Goal: Obtain resource: Obtain resource

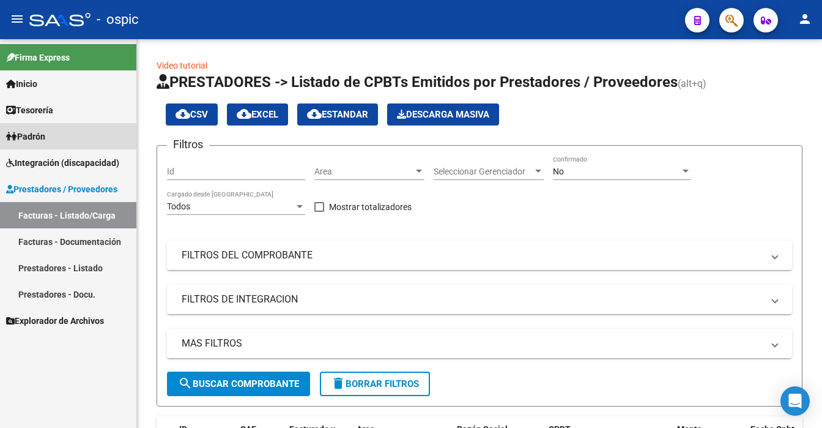
click at [32, 130] on span "Padrón" at bounding box center [25, 136] width 39 height 13
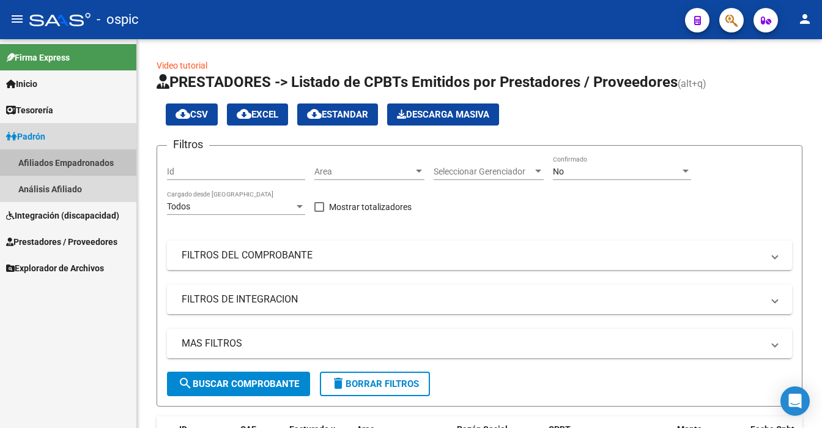
click at [76, 159] on link "Afiliados Empadronados" at bounding box center [68, 162] width 136 height 26
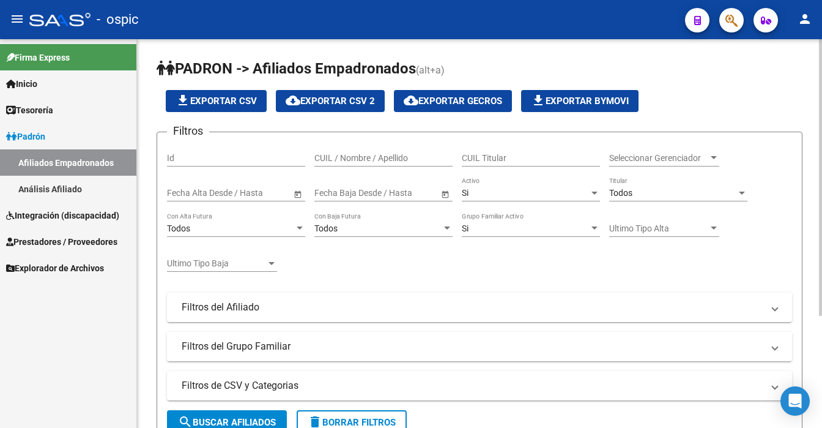
click at [781, 348] on mat-expansion-panel-header "Filtros del Grupo Familiar" at bounding box center [479, 346] width 625 height 29
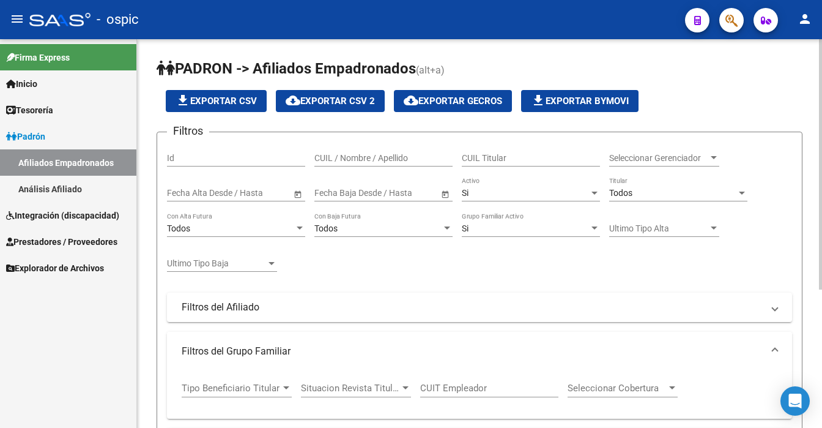
click at [815, 319] on div "[PERSON_NAME] -> Afiliados Empadronados (alt+a) file_download Exportar CSV clou…" at bounding box center [481, 341] width 688 height 605
click at [820, 289] on div at bounding box center [820, 164] width 3 height 250
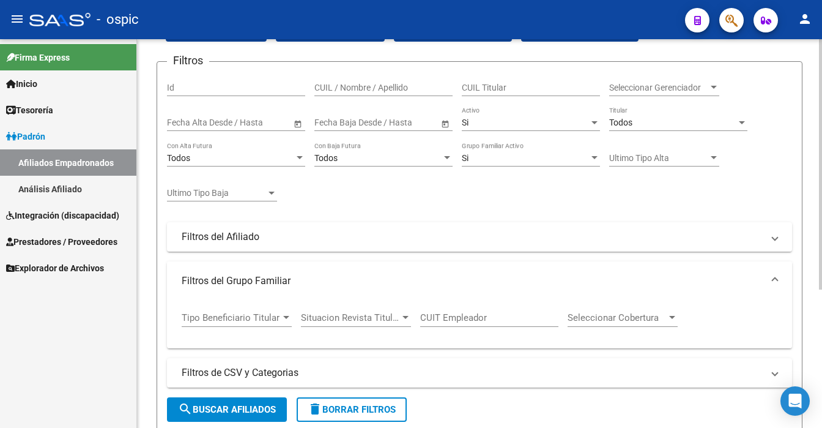
click at [817, 339] on div "[PERSON_NAME] -> Afiliados Empadronados (alt+a) file_download Exportar CSV clou…" at bounding box center [481, 271] width 688 height 605
click at [822, 289] on div at bounding box center [820, 164] width 3 height 250
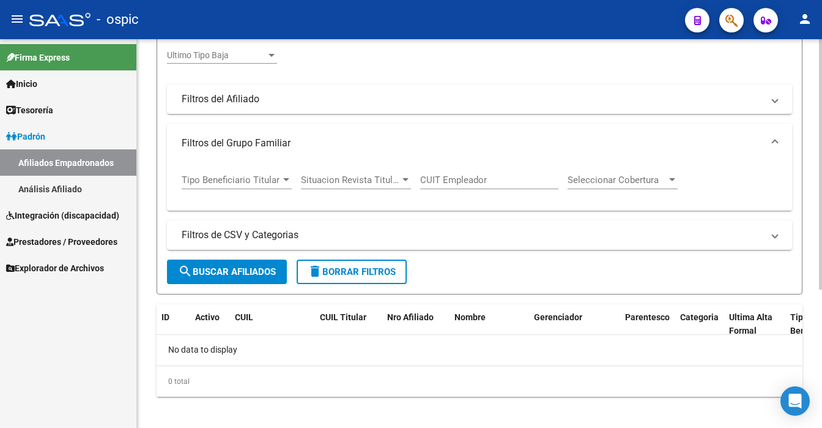
click at [803, 223] on div "[PERSON_NAME] -> Afiliados Empadronados (alt+a) file_download Exportar CSV clou…" at bounding box center [481, 133] width 688 height 605
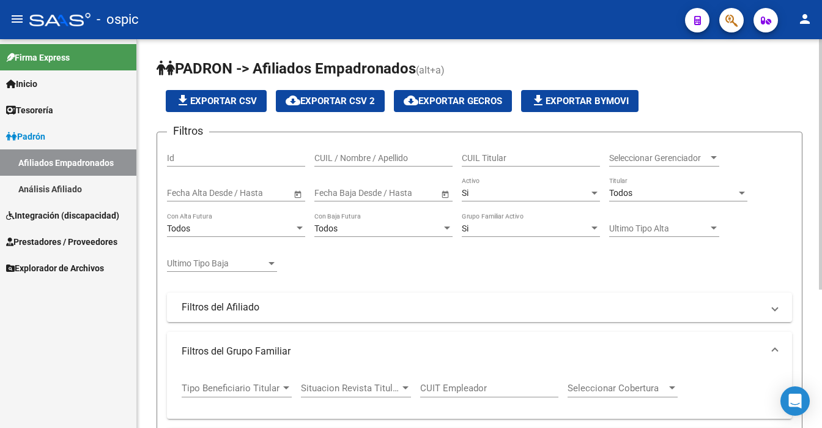
click at [373, 157] on input "CUIL / Nombre / Apellido" at bounding box center [384, 158] width 138 height 10
type input "[PERSON_NAME]"
click at [819, 351] on div at bounding box center [820, 233] width 3 height 389
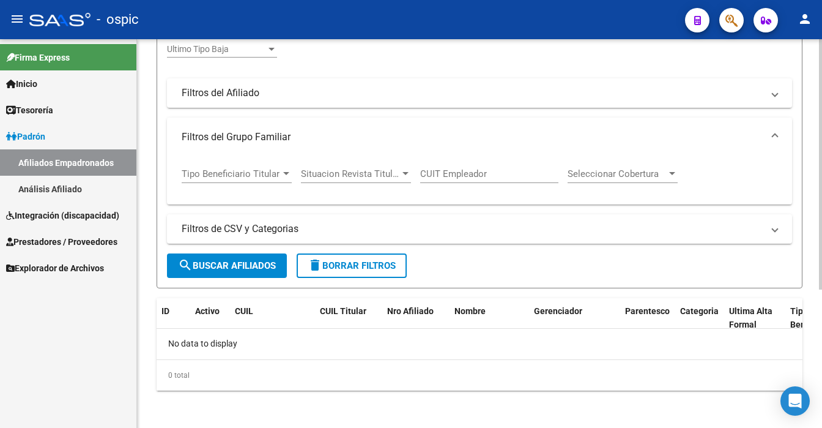
click at [819, 289] on div at bounding box center [820, 164] width 3 height 250
click at [803, 165] on div "[PERSON_NAME] -> Afiliados Empadronados (alt+a) file_download Exportar CSV clou…" at bounding box center [481, 127] width 688 height 605
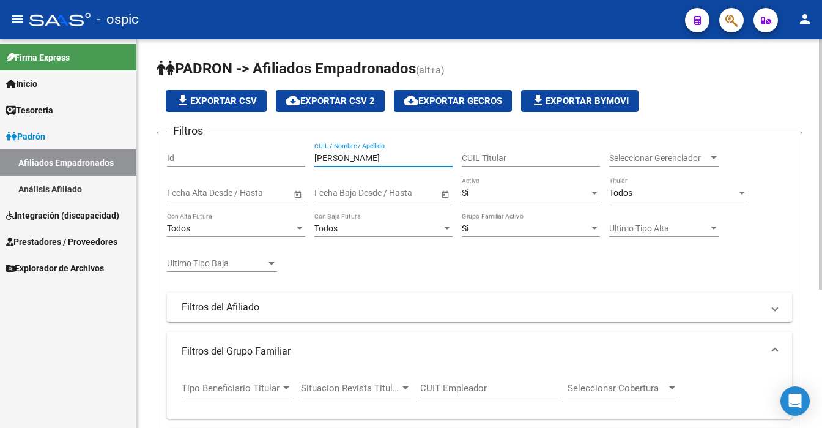
click at [822, 340] on div at bounding box center [820, 233] width 3 height 389
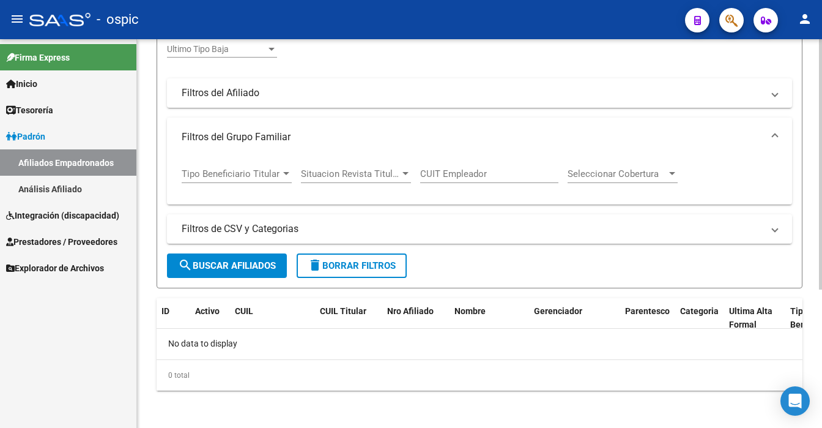
scroll to position [214, 0]
click at [819, 241] on div at bounding box center [820, 164] width 3 height 250
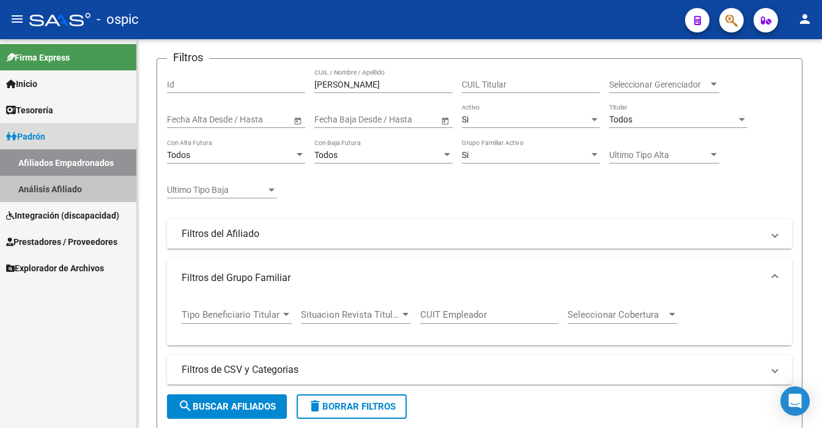
click at [59, 188] on link "Análisis Afiliado" at bounding box center [68, 189] width 136 height 26
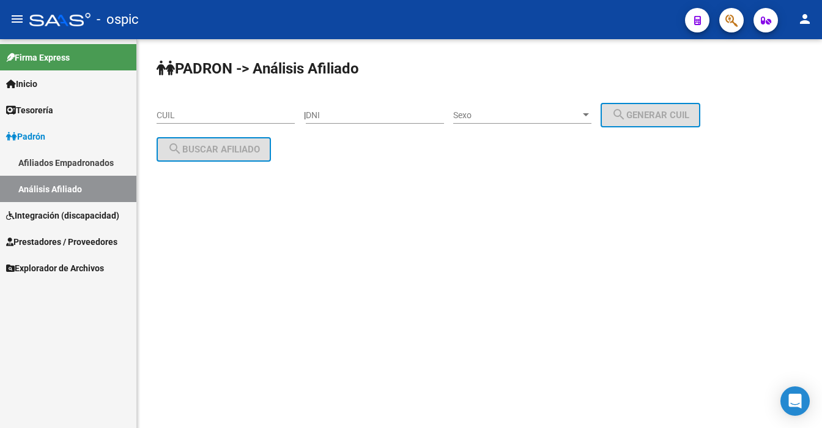
click at [178, 112] on input "CUIL" at bounding box center [226, 115] width 138 height 10
click at [108, 327] on div "Firma Express Inicio Instructivos Contacto OS Tesorería Extractos Procesados (c…" at bounding box center [68, 233] width 136 height 389
click at [91, 213] on span "Integración (discapacidad)" at bounding box center [62, 215] width 113 height 13
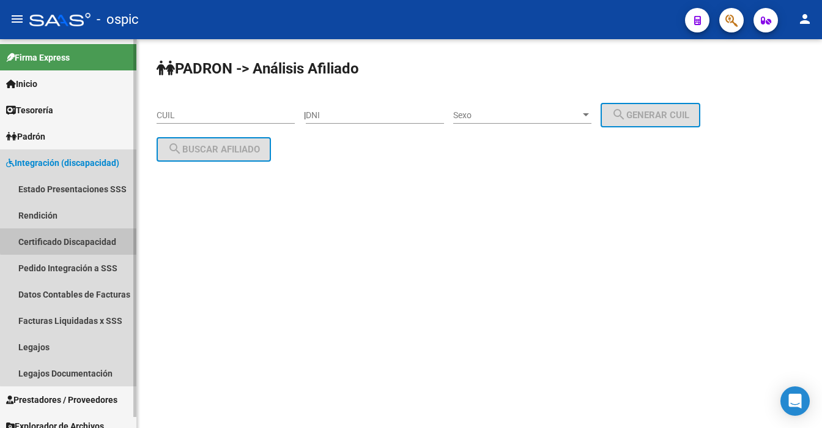
click at [97, 232] on link "Certificado Discapacidad" at bounding box center [68, 241] width 136 height 26
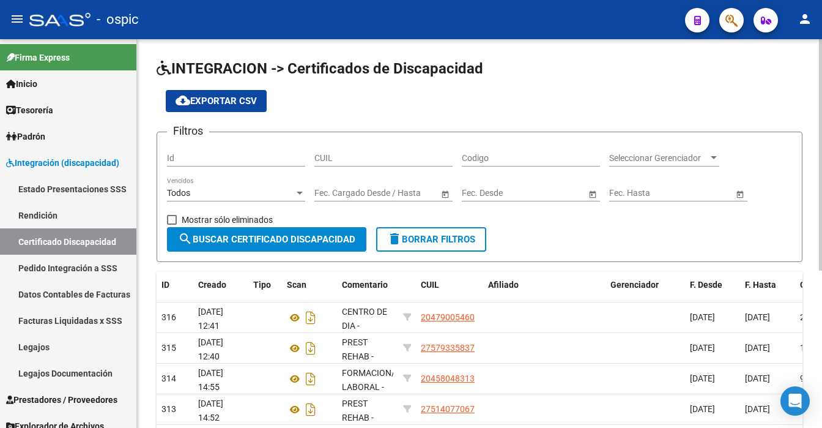
click at [370, 155] on input "CUIL" at bounding box center [384, 158] width 138 height 10
type input "20-54199571-5"
click at [215, 241] on span "search Buscar Certificado Discapacidad" at bounding box center [266, 239] width 177 height 11
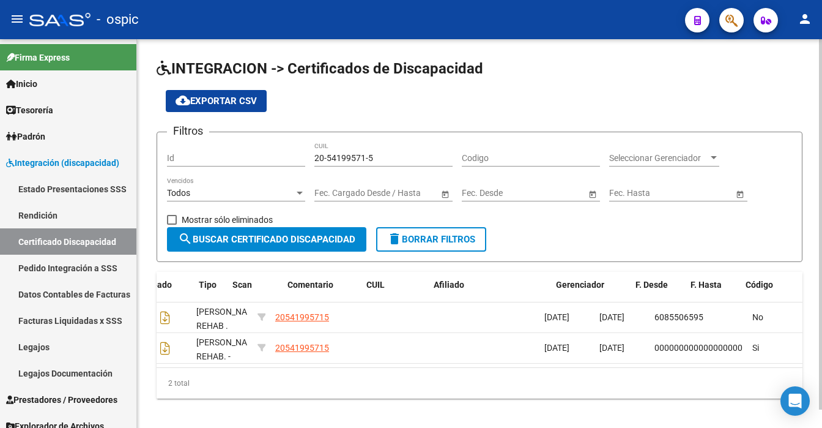
scroll to position [0, 54]
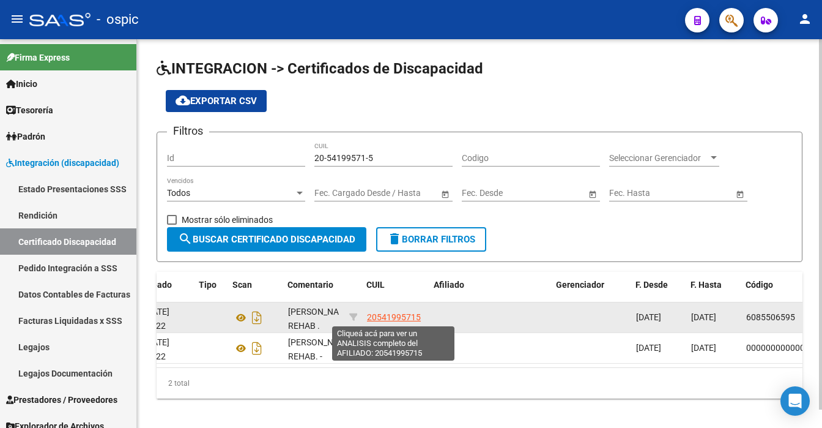
click at [374, 314] on span "20541995715" at bounding box center [394, 317] width 54 height 10
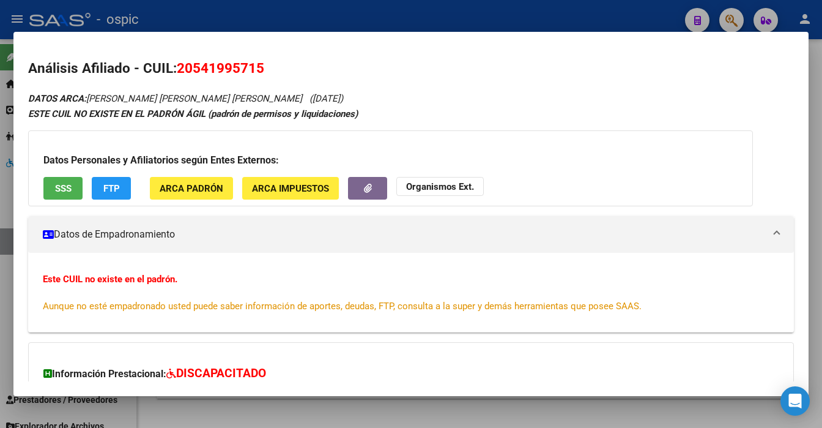
scroll to position [114, 0]
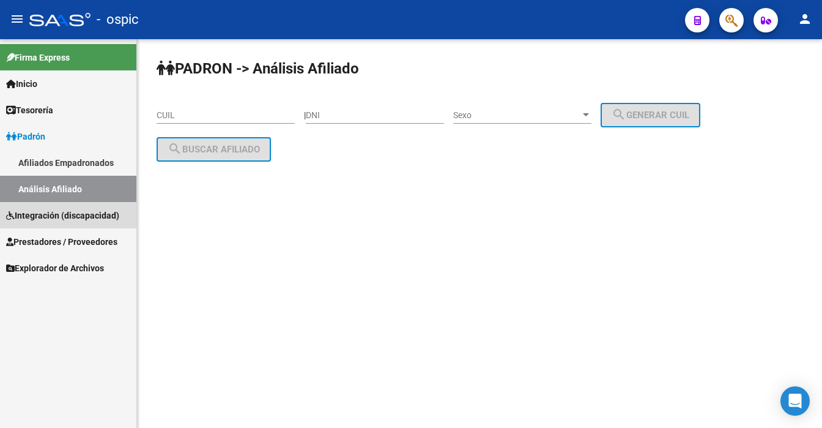
click at [31, 217] on span "Integración (discapacidad)" at bounding box center [62, 215] width 113 height 13
click at [34, 220] on span "Integración (discapacidad)" at bounding box center [62, 215] width 113 height 13
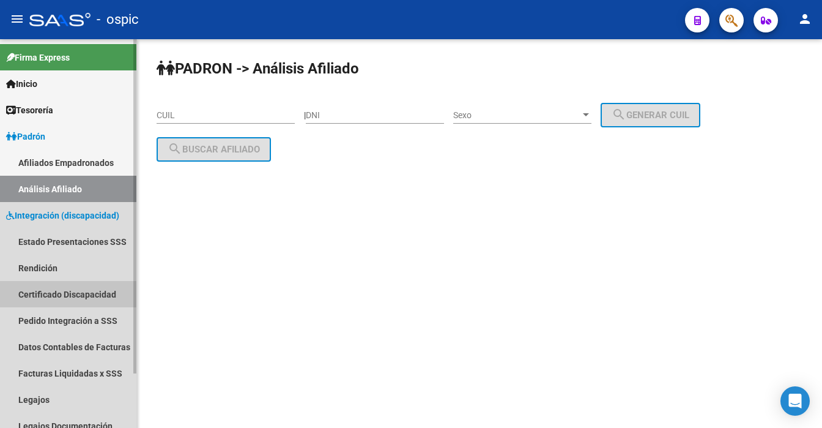
click at [48, 289] on link "Certificado Discapacidad" at bounding box center [68, 294] width 136 height 26
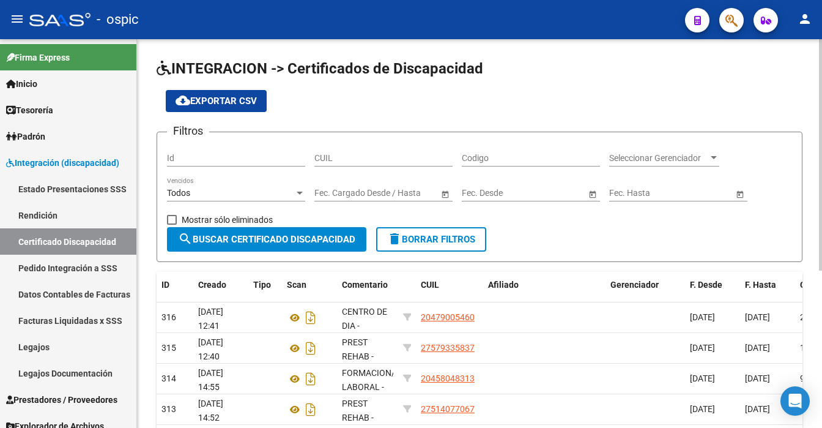
click at [370, 155] on input "CUIL" at bounding box center [384, 158] width 138 height 10
type input "20-54199571-5"
click at [311, 240] on span "search Buscar Certificado Discapacidad" at bounding box center [266, 239] width 177 height 11
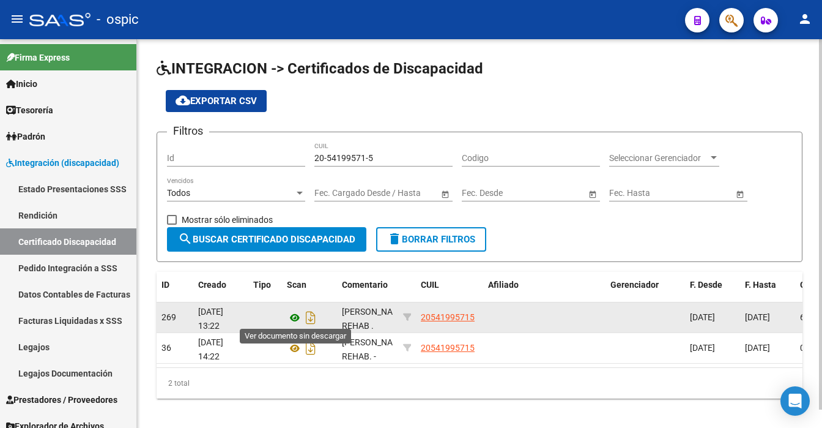
click at [296, 315] on icon at bounding box center [295, 317] width 16 height 15
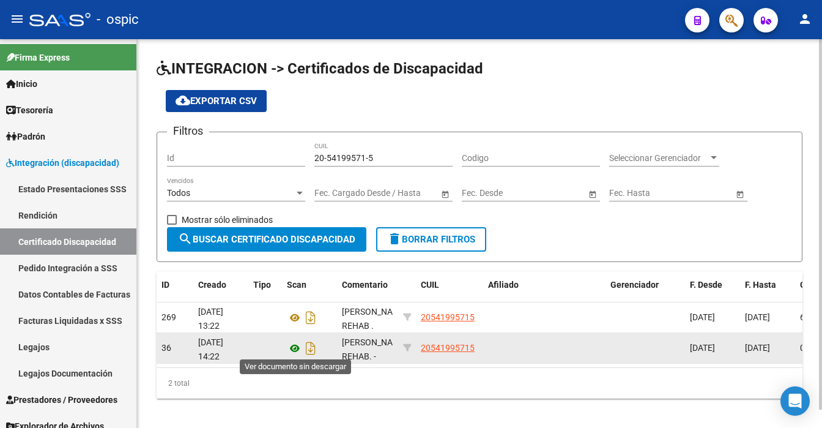
click at [291, 347] on icon at bounding box center [295, 348] width 16 height 15
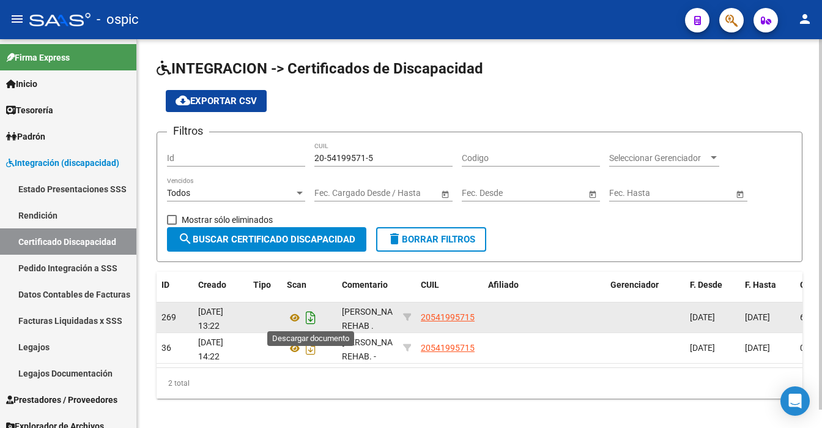
click at [308, 316] on icon "Descargar documento" at bounding box center [311, 318] width 16 height 20
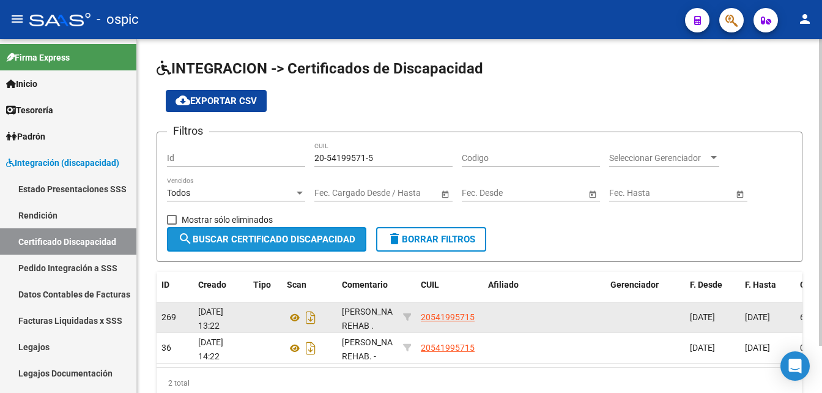
click at [256, 240] on span "search Buscar Certificado Discapacidad" at bounding box center [266, 239] width 177 height 11
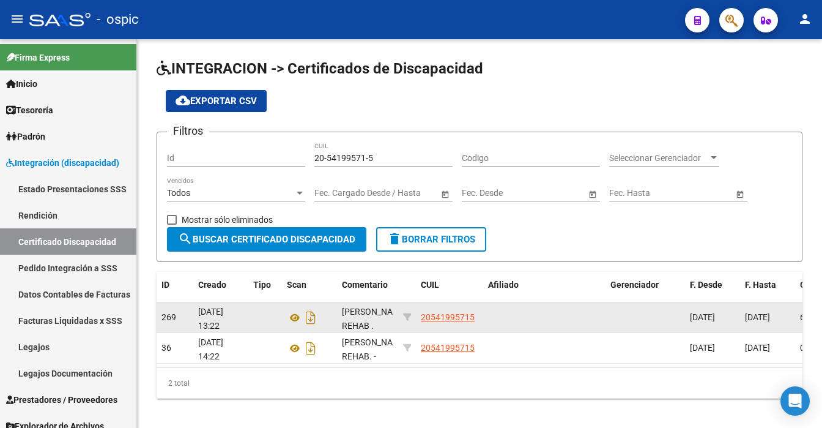
click at [693, 367] on datatable-body "269 [DATE] 13:22 [PERSON_NAME] REHAB . RPEST EDUCAT (INICIAL- EGB) . SAIE 20541…" at bounding box center [480, 334] width 646 height 65
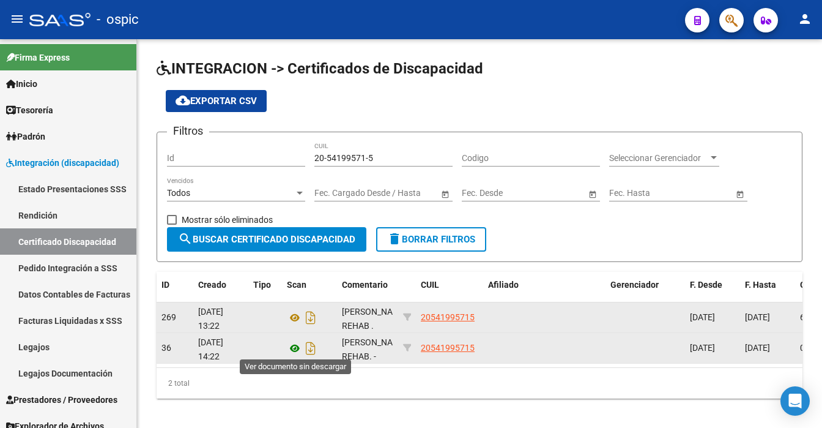
click at [289, 344] on icon at bounding box center [295, 348] width 16 height 15
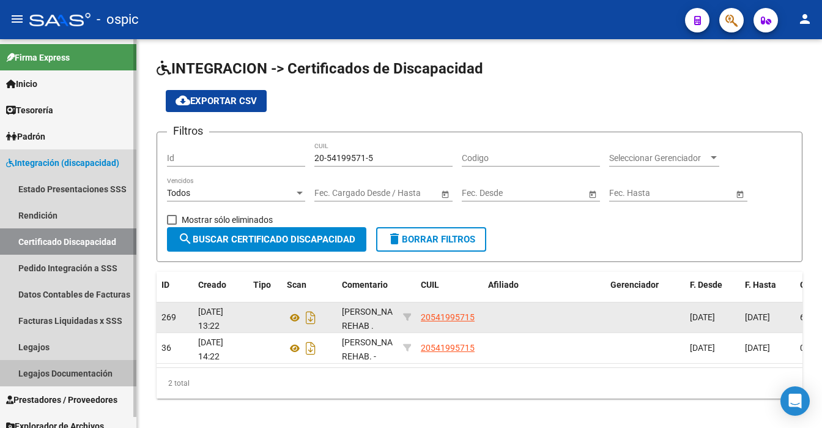
click at [42, 373] on link "Legajos Documentación" at bounding box center [68, 373] width 136 height 26
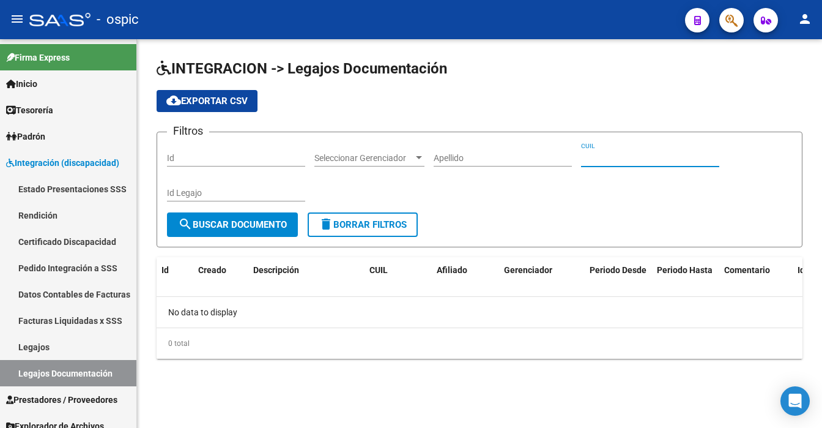
click at [602, 155] on input "CUIL" at bounding box center [650, 158] width 138 height 10
type input "20-54199571-5"
